Goal: Navigation & Orientation: Find specific page/section

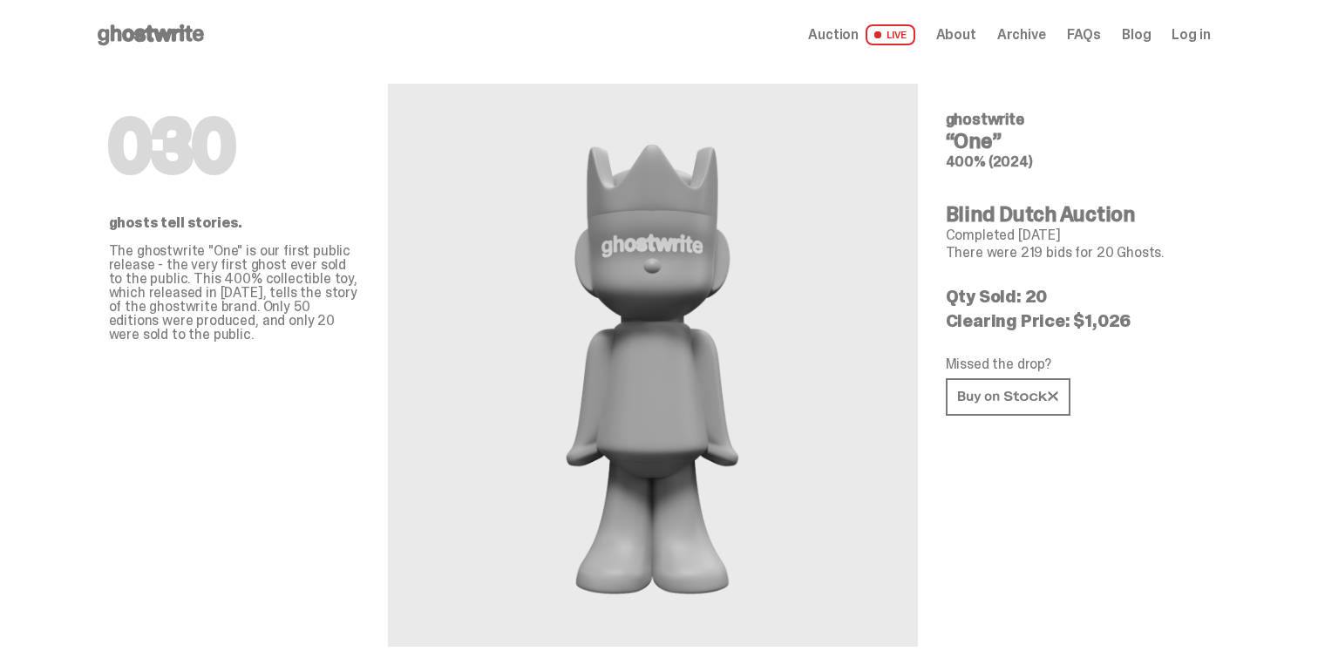
click at [173, 33] on use at bounding box center [151, 34] width 106 height 21
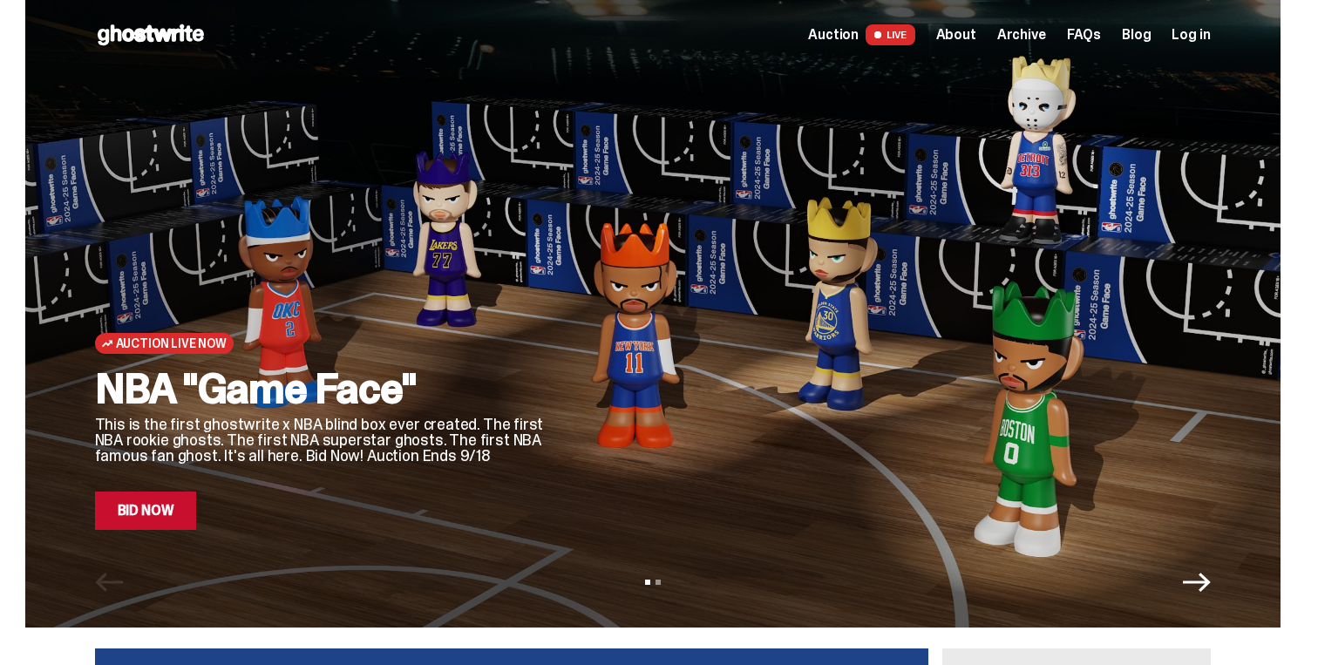
click at [1018, 38] on span "Archive" at bounding box center [1022, 35] width 49 height 14
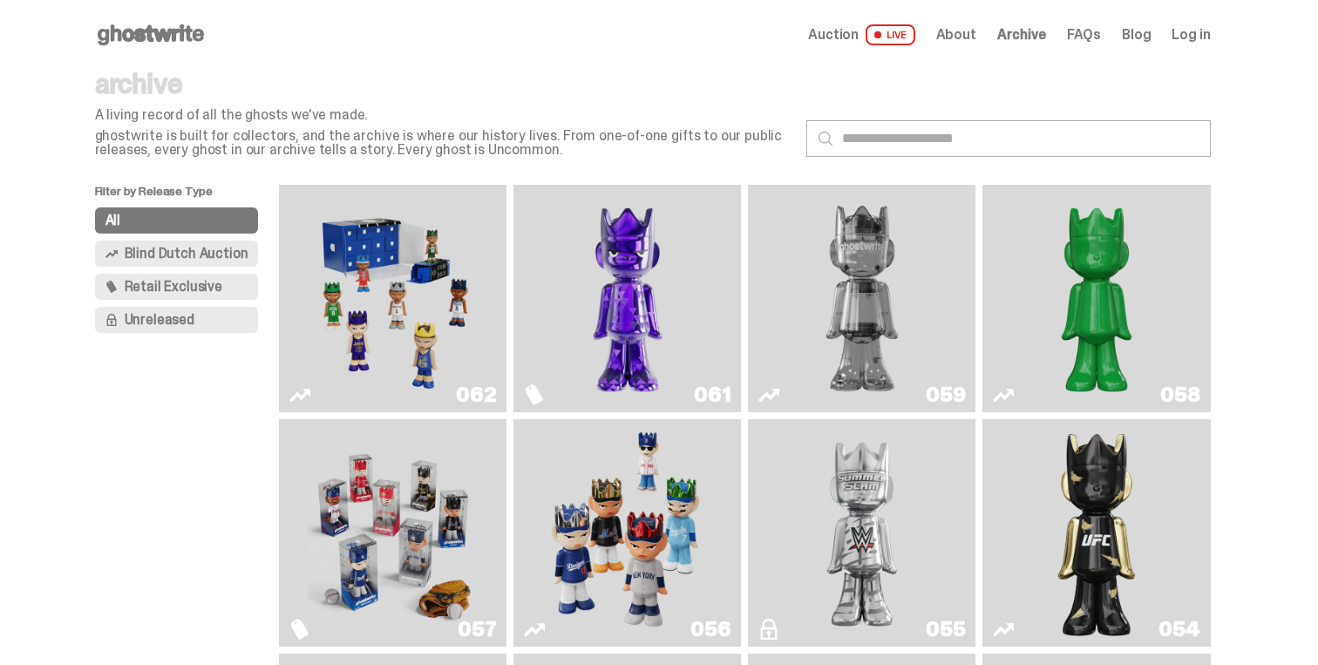
click at [168, 34] on use at bounding box center [151, 34] width 106 height 21
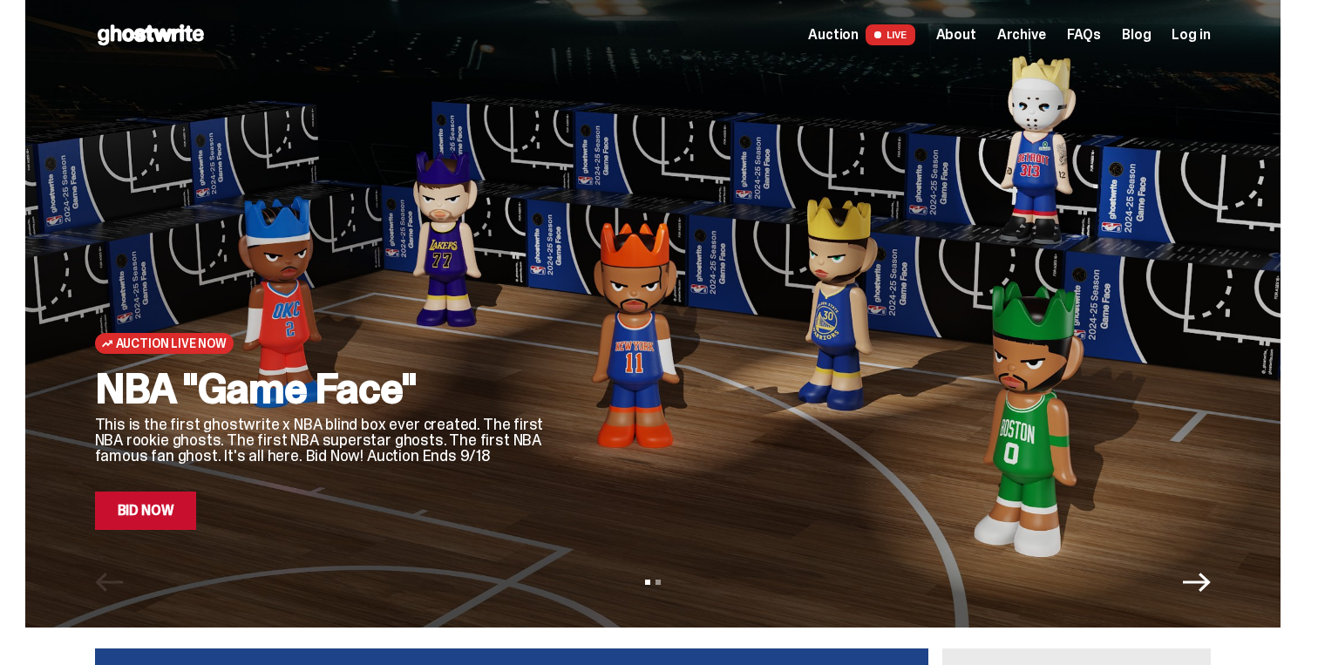
click at [1196, 578] on icon "Next" at bounding box center [1197, 583] width 28 height 28
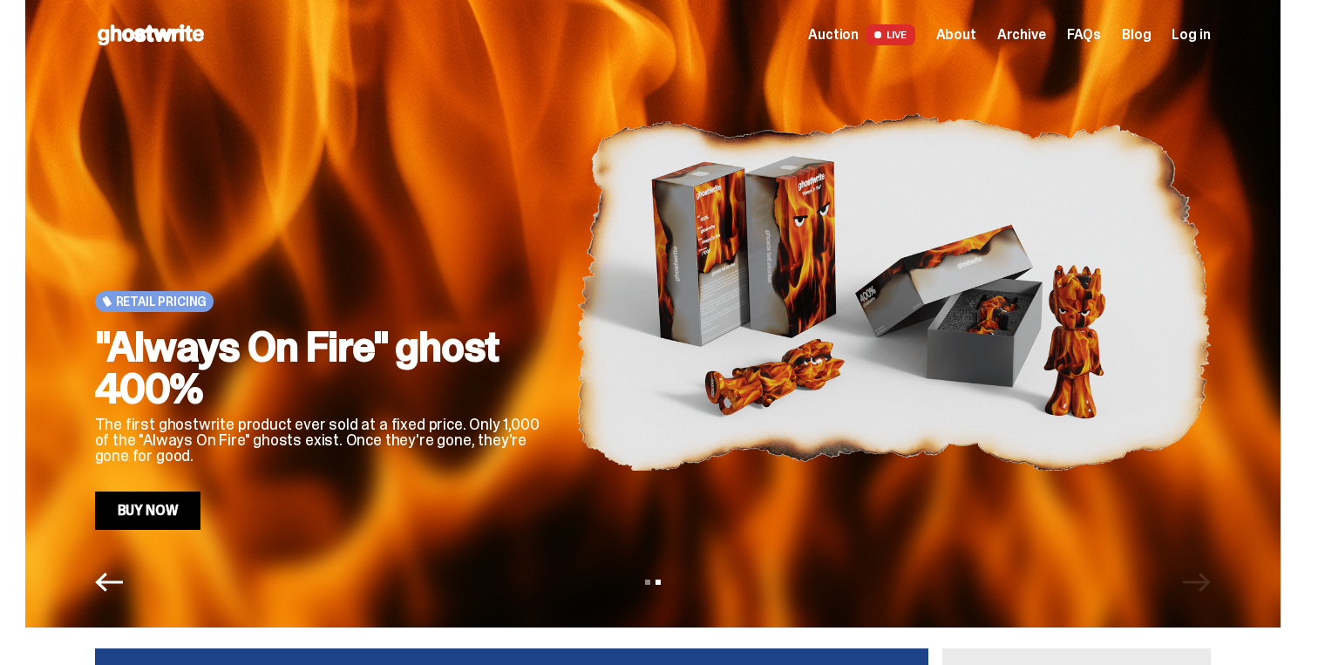
click at [1196, 579] on div "View slide 1 View slide 2" at bounding box center [653, 583] width 1256 height 28
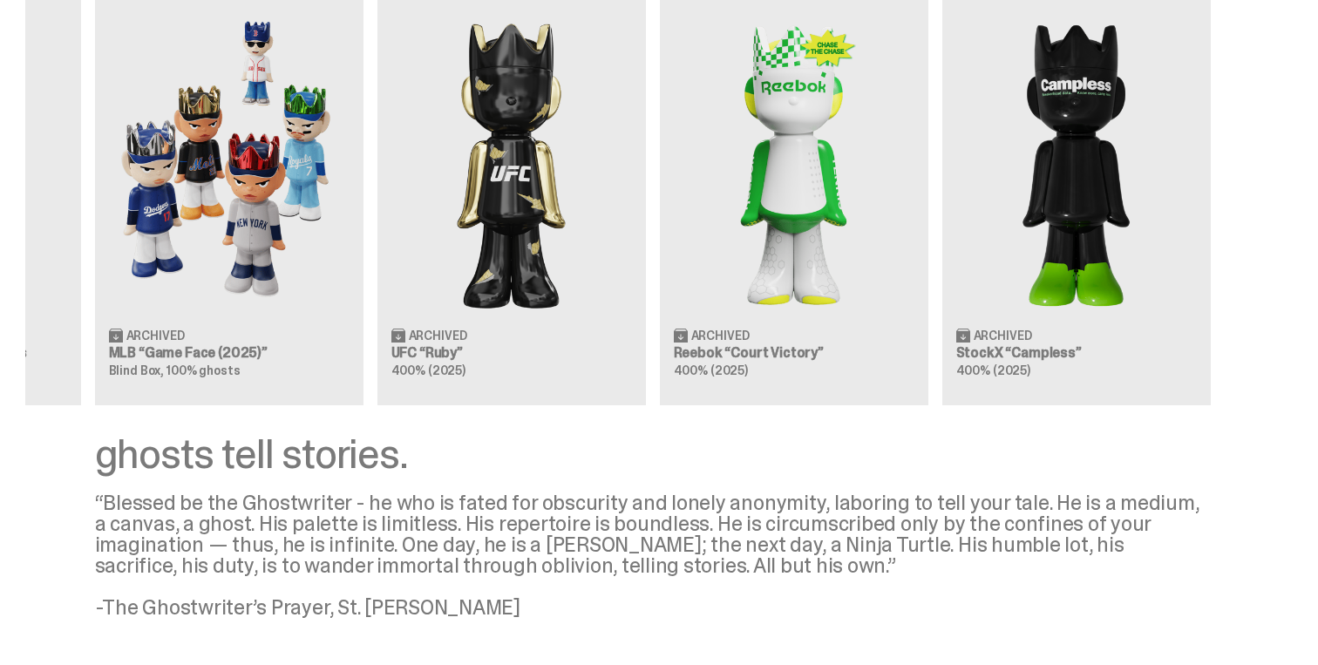
scroll to position [2267, 0]
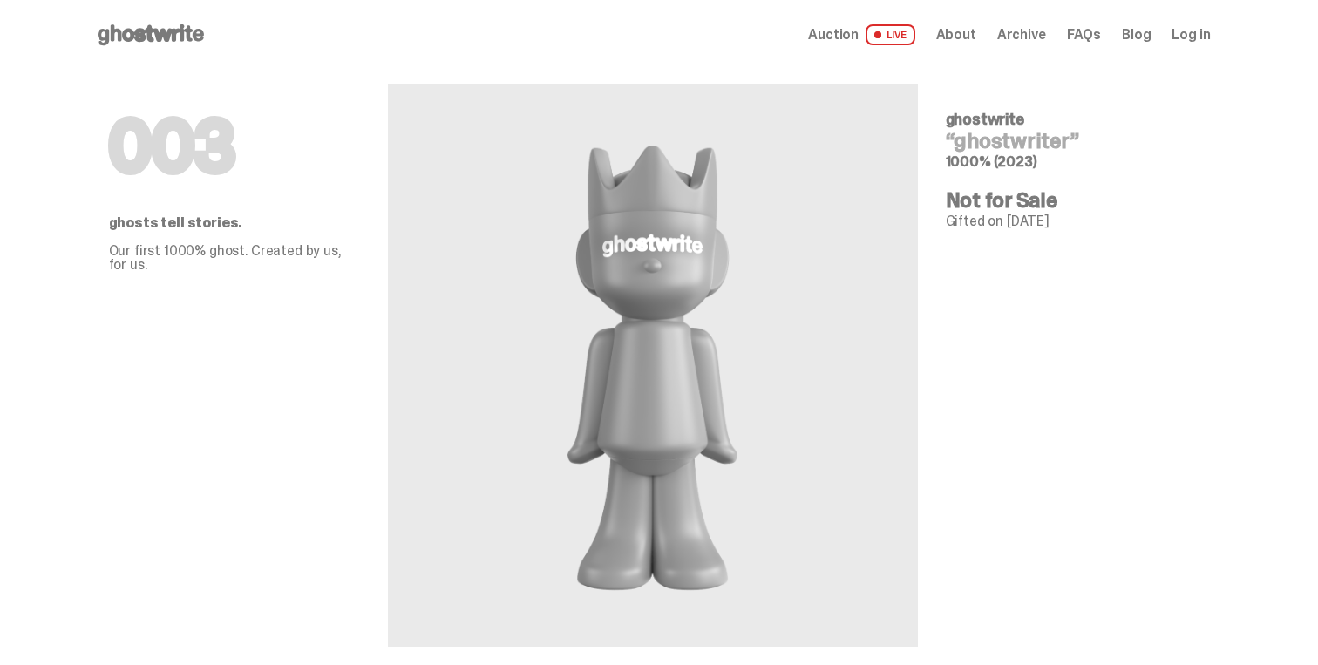
click at [1012, 40] on span "Archive" at bounding box center [1022, 35] width 49 height 14
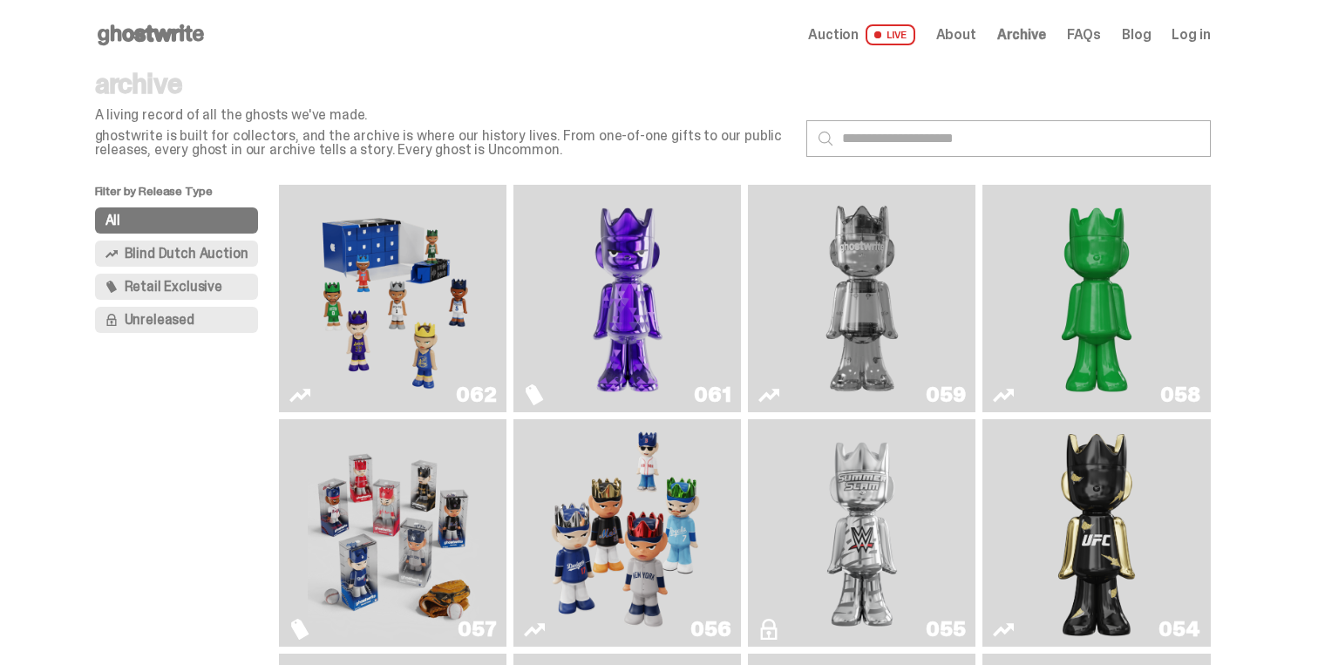
click at [849, 39] on span "Auction" at bounding box center [833, 35] width 51 height 14
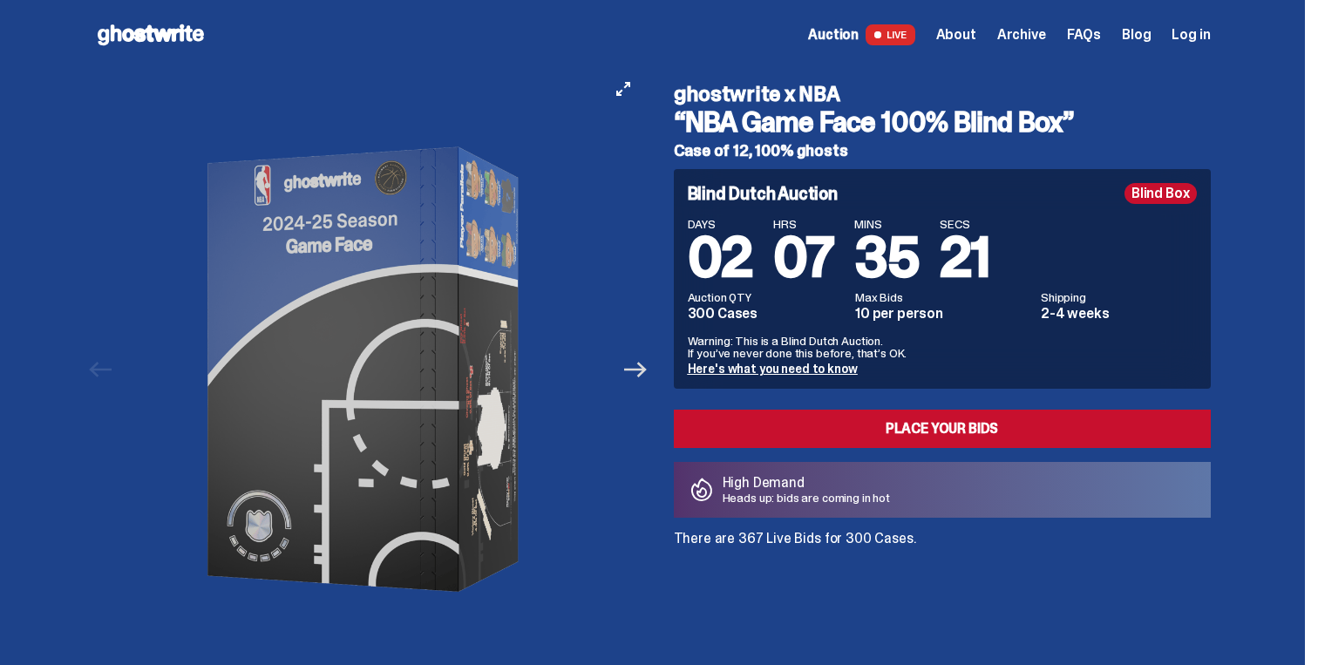
click at [647, 369] on icon "Next" at bounding box center [635, 370] width 23 height 16
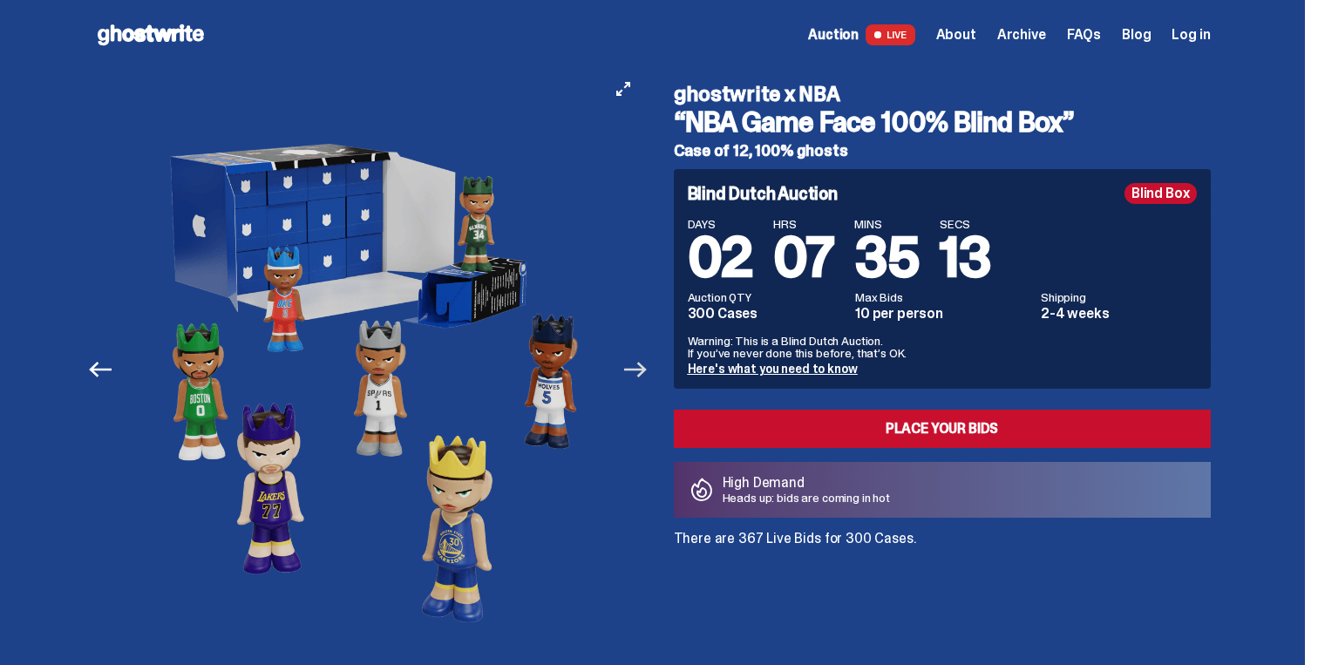
click at [647, 369] on icon "Next" at bounding box center [635, 370] width 23 height 16
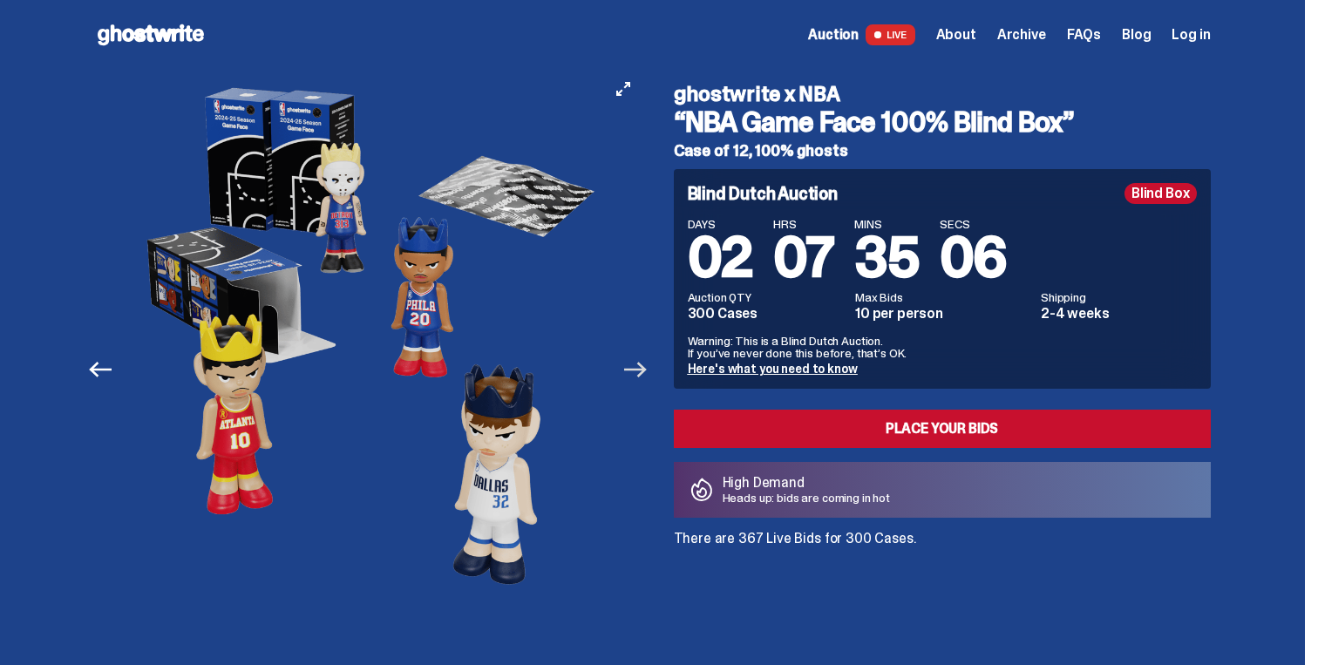
click at [647, 369] on icon "Next" at bounding box center [635, 370] width 23 height 16
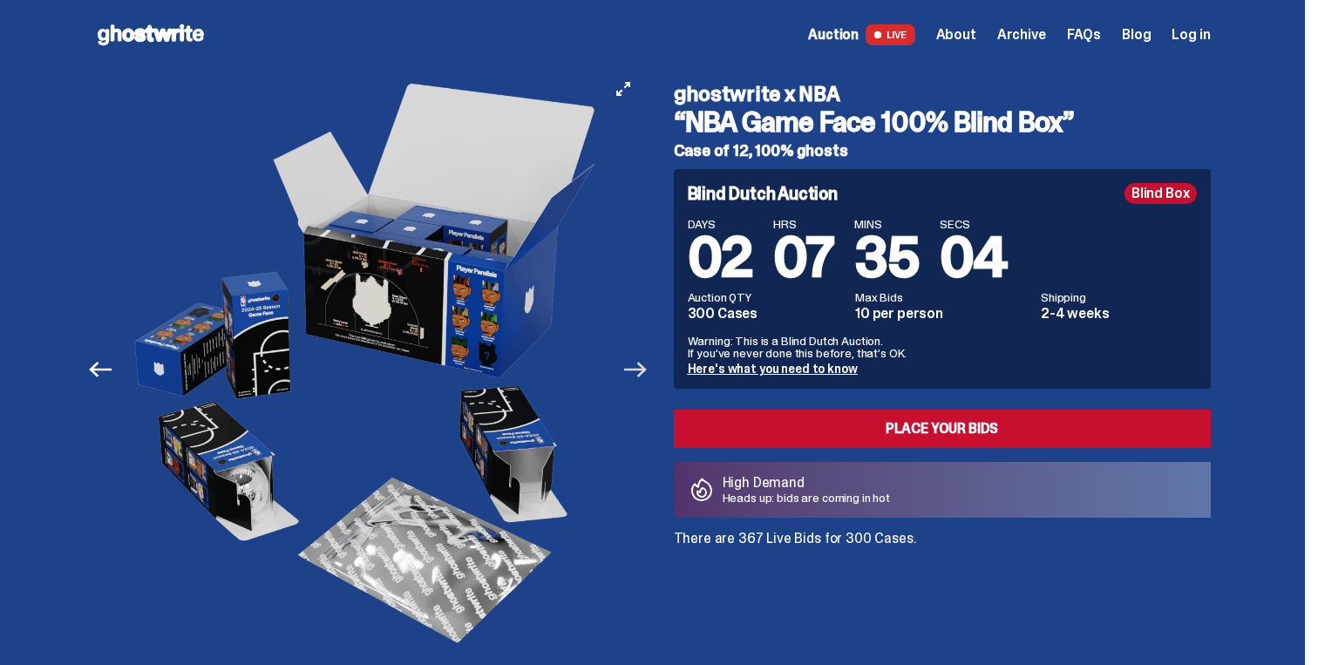
click at [647, 369] on icon "Next" at bounding box center [635, 370] width 23 height 16
